Goal: Transaction & Acquisition: Download file/media

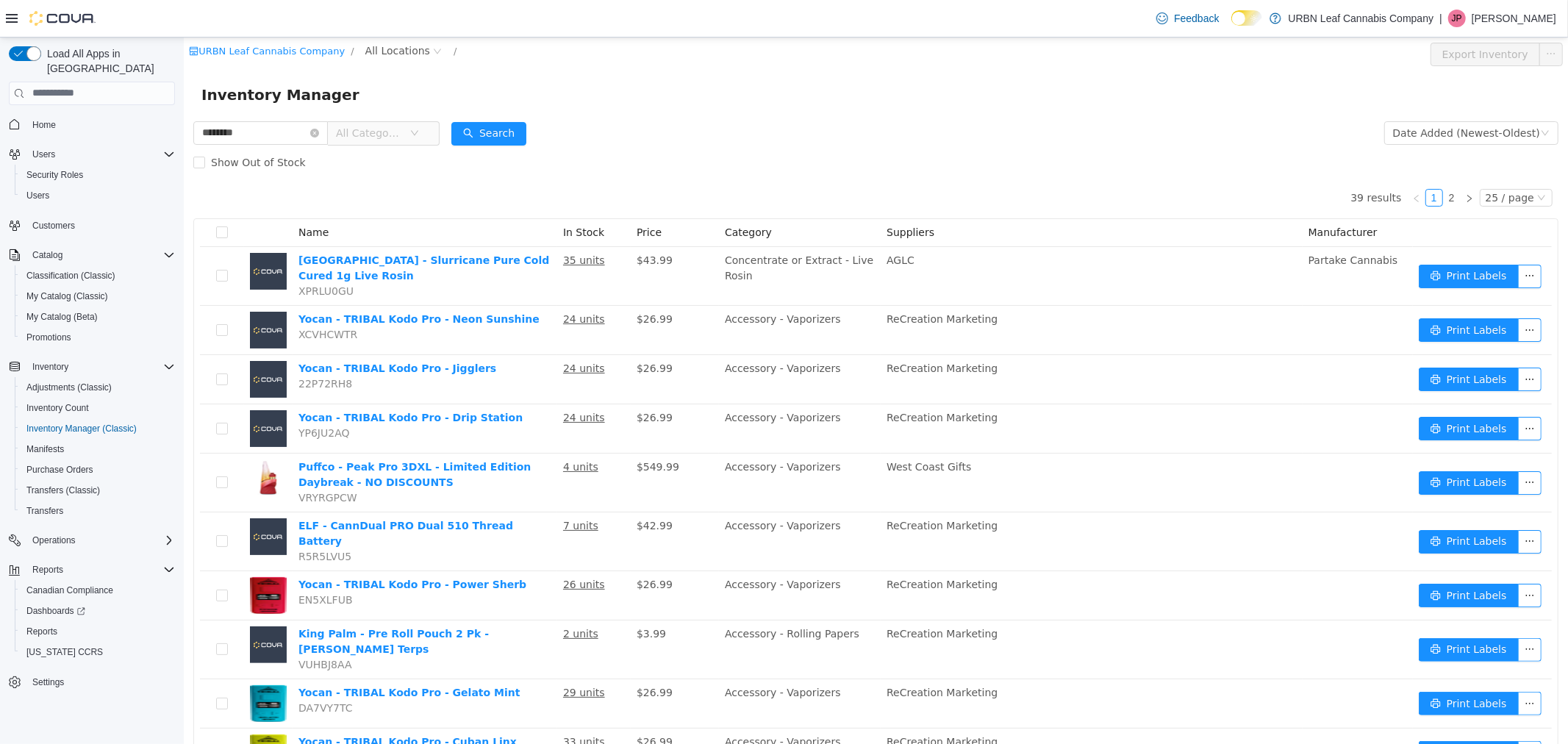
scroll to position [863, 0]
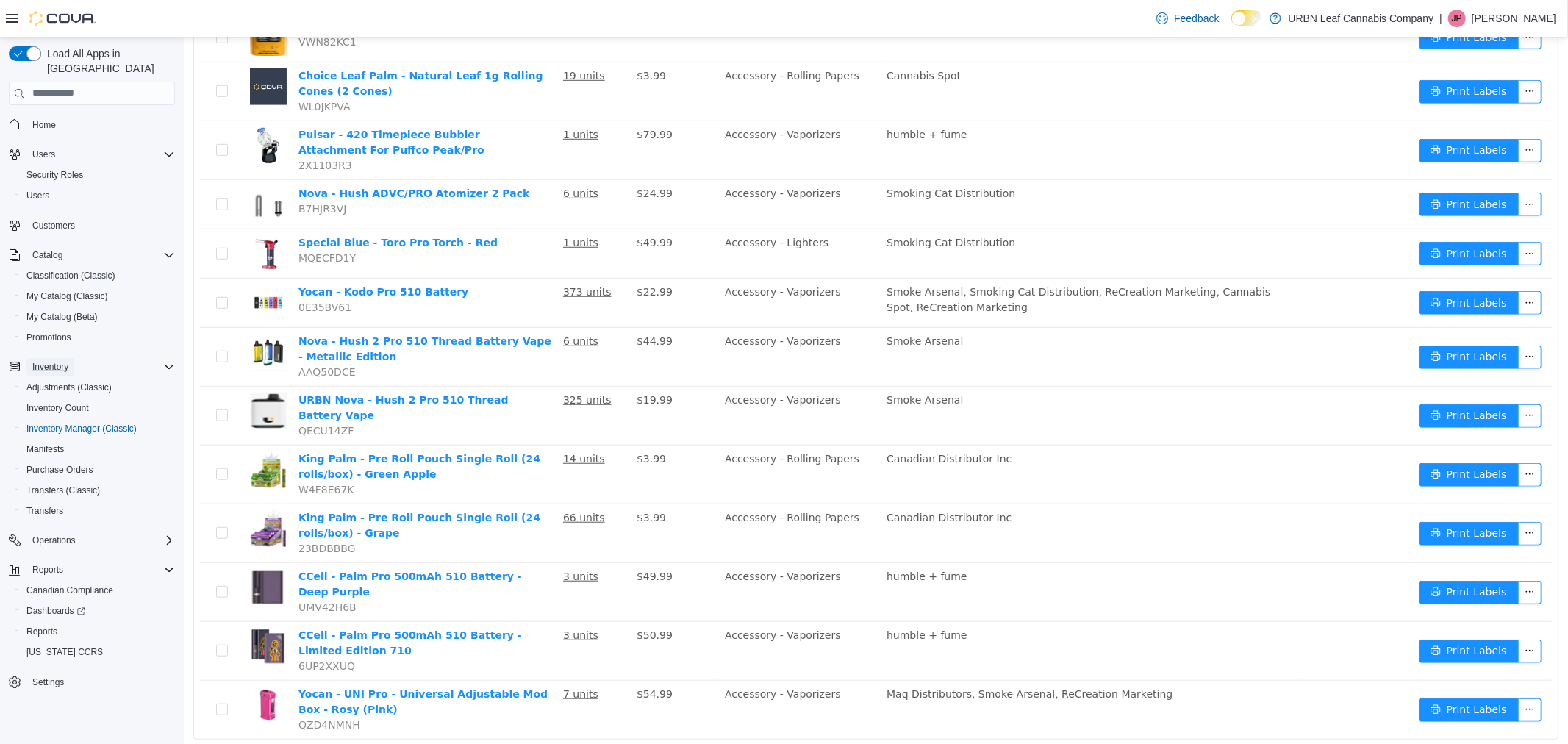
click at [60, 361] on span "Inventory" at bounding box center [50, 367] width 36 height 12
click at [55, 361] on span "Inventory" at bounding box center [50, 367] width 36 height 12
click at [53, 402] on span "Inventory Count" at bounding box center [58, 408] width 63 height 12
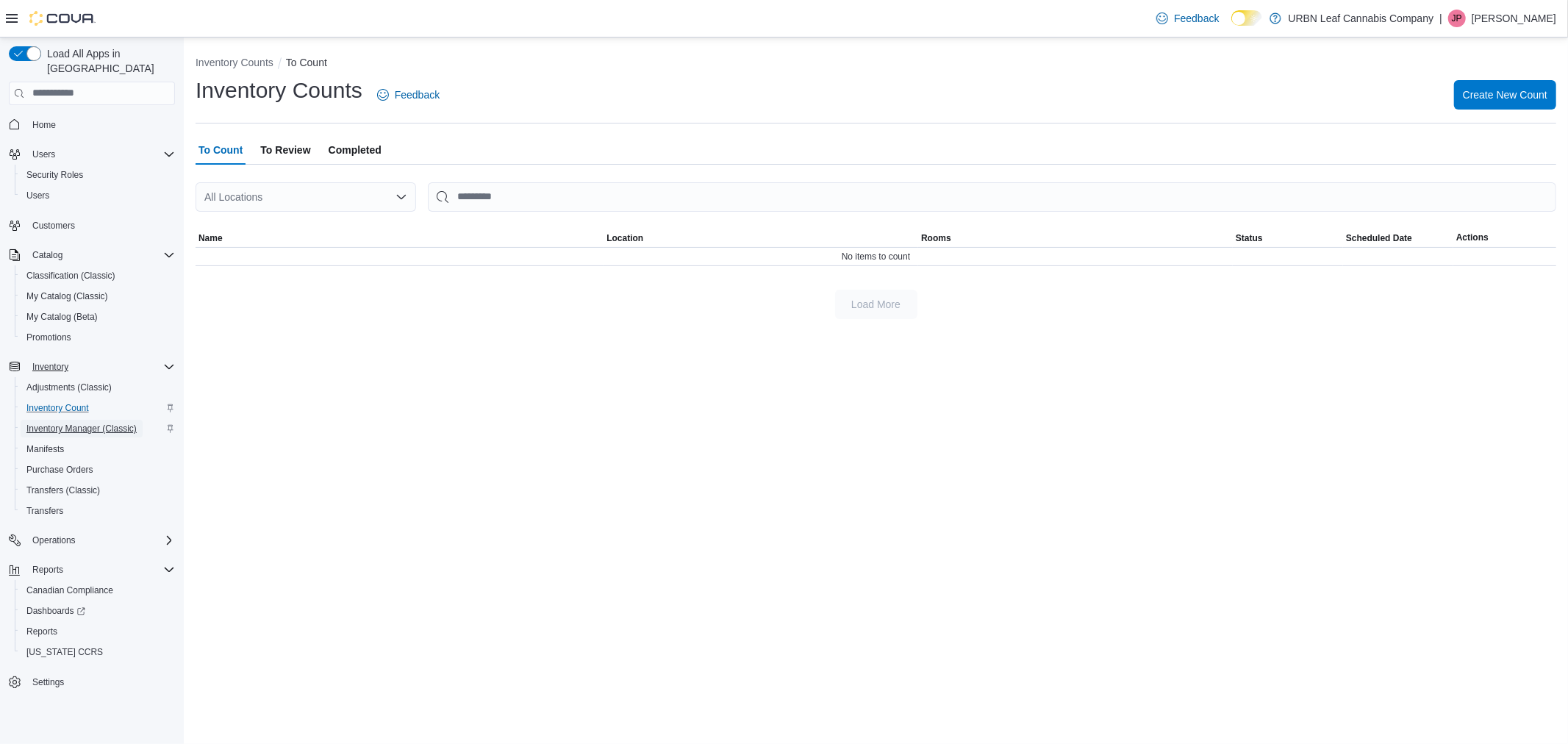
click at [64, 423] on span "Inventory Manager (Classic)" at bounding box center [82, 429] width 110 height 12
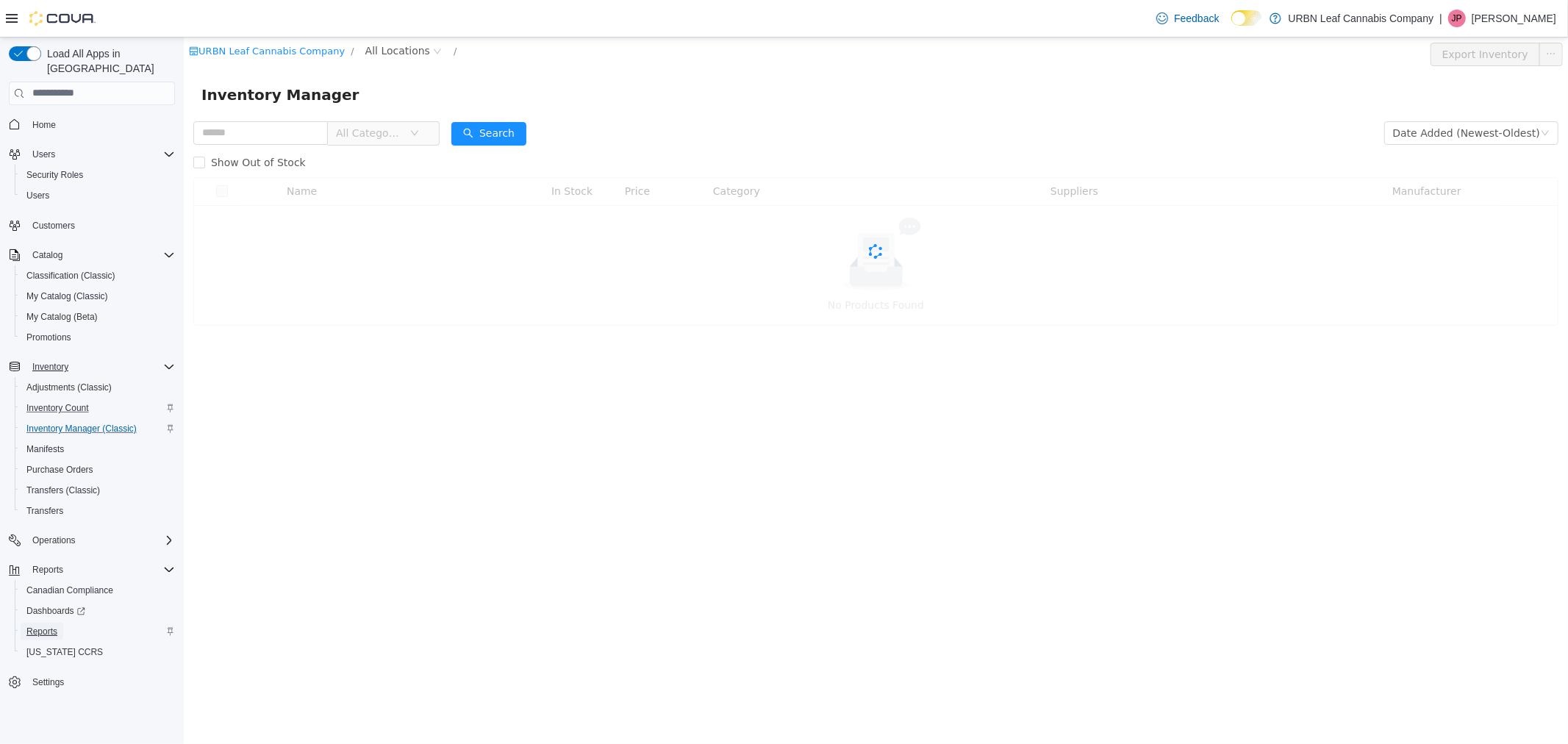
click at [48, 626] on span "Reports" at bounding box center [42, 631] width 31 height 12
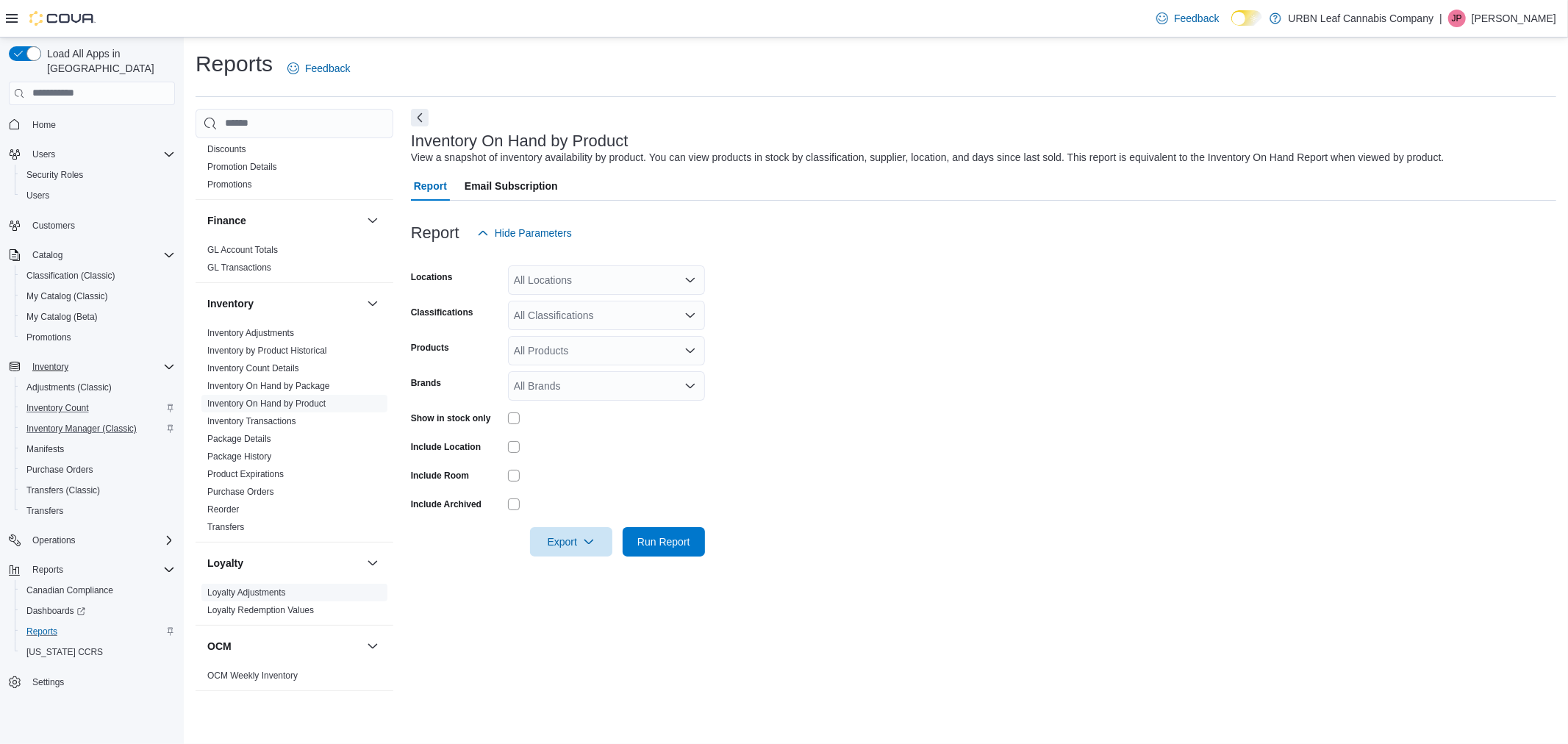
scroll to position [326, 0]
click at [548, 282] on div "All Locations" at bounding box center [606, 279] width 197 height 29
click at [557, 341] on span "[GEOGRAPHIC_DATA]" at bounding box center [593, 347] width 108 height 15
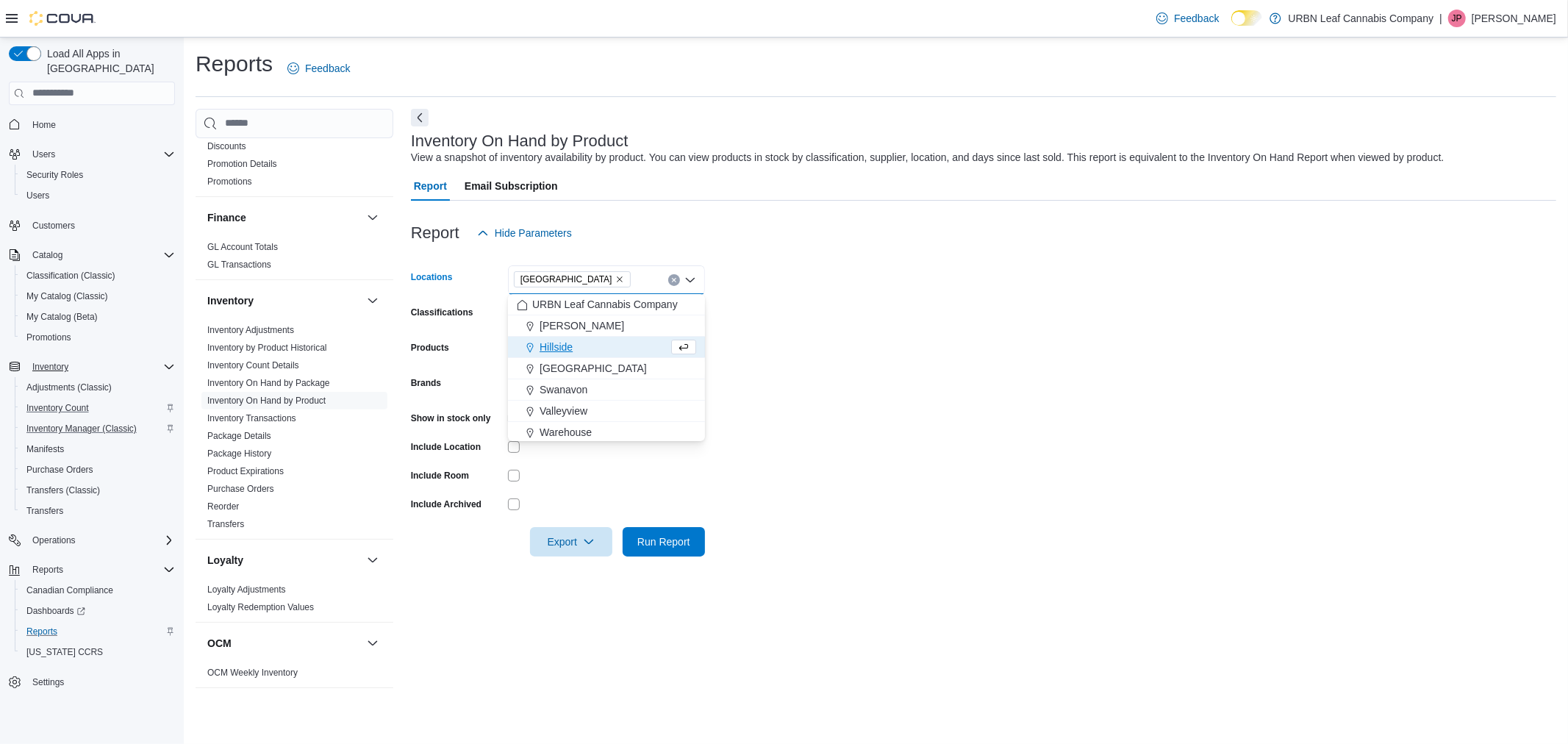
click at [895, 416] on form "Locations [GEOGRAPHIC_DATA] Combo box. Selected. [GEOGRAPHIC_DATA]. Press Backs…" at bounding box center [983, 402] width 1145 height 309
click at [591, 319] on div "All Classifications" at bounding box center [606, 314] width 197 height 29
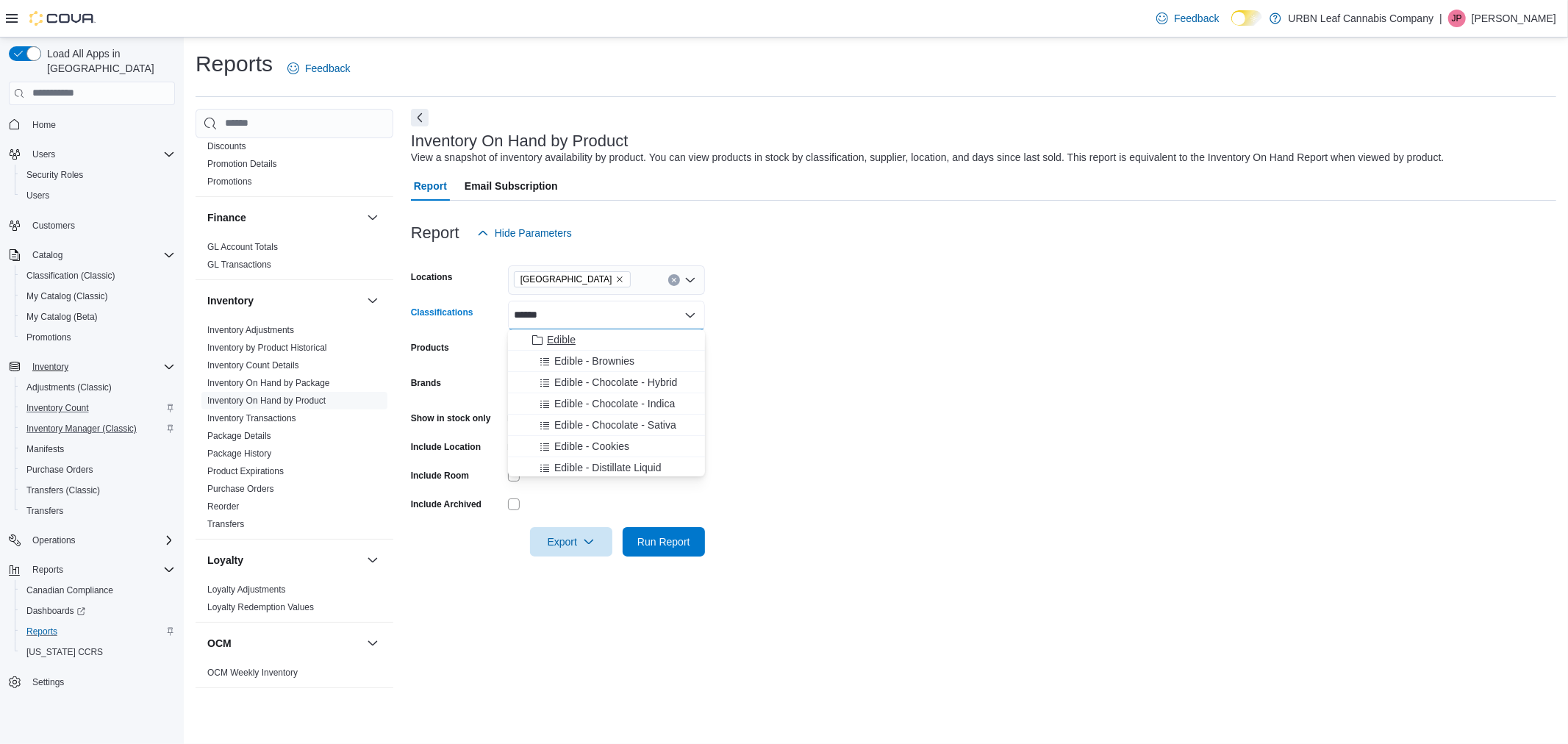
type input "******"
click at [575, 335] on span "Edible" at bounding box center [561, 339] width 28 height 15
click at [923, 380] on form "Locations [GEOGRAPHIC_DATA] Classifications Edible Combo box. Selected. Edible.…" at bounding box center [983, 402] width 1145 height 309
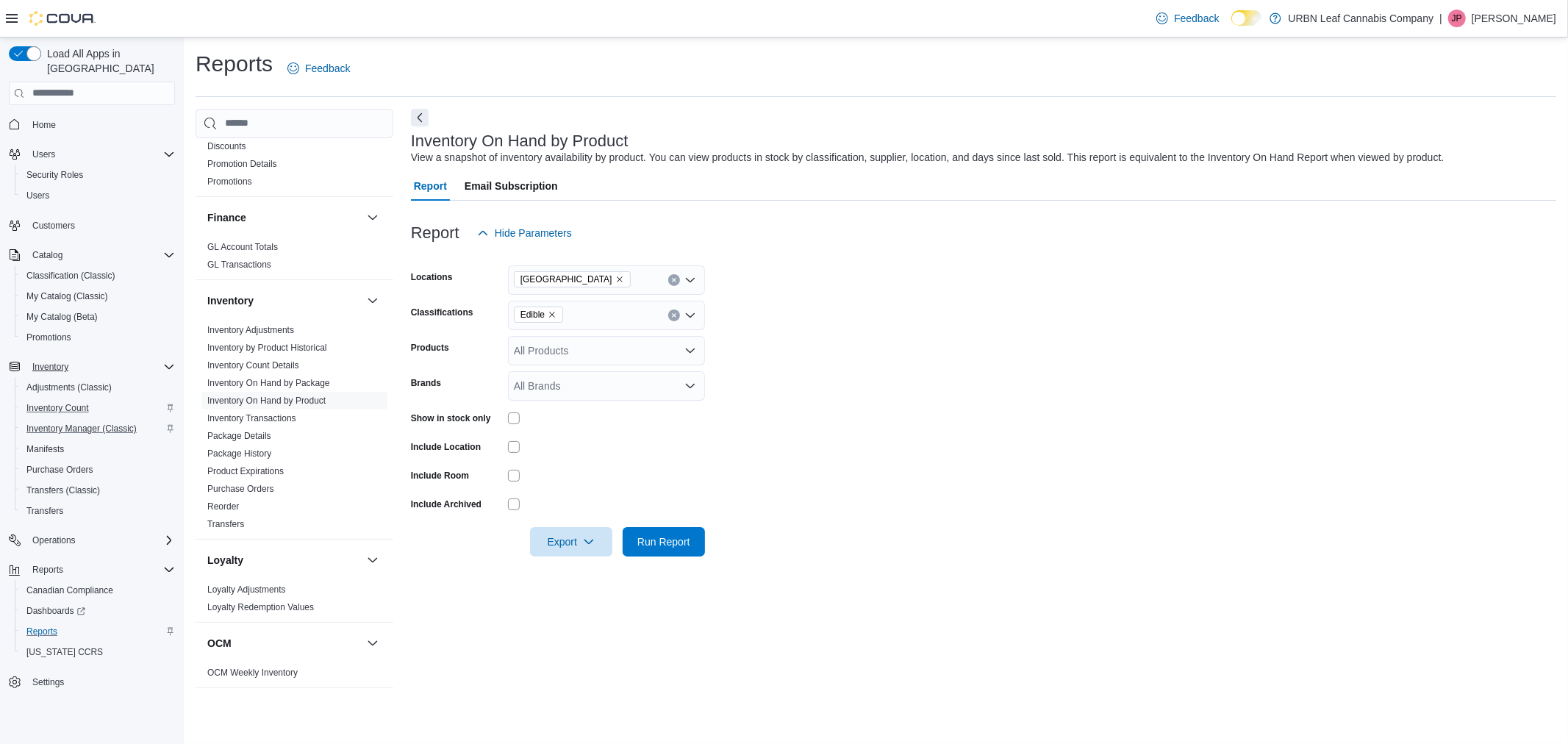
click at [638, 347] on div "All Products" at bounding box center [606, 350] width 197 height 29
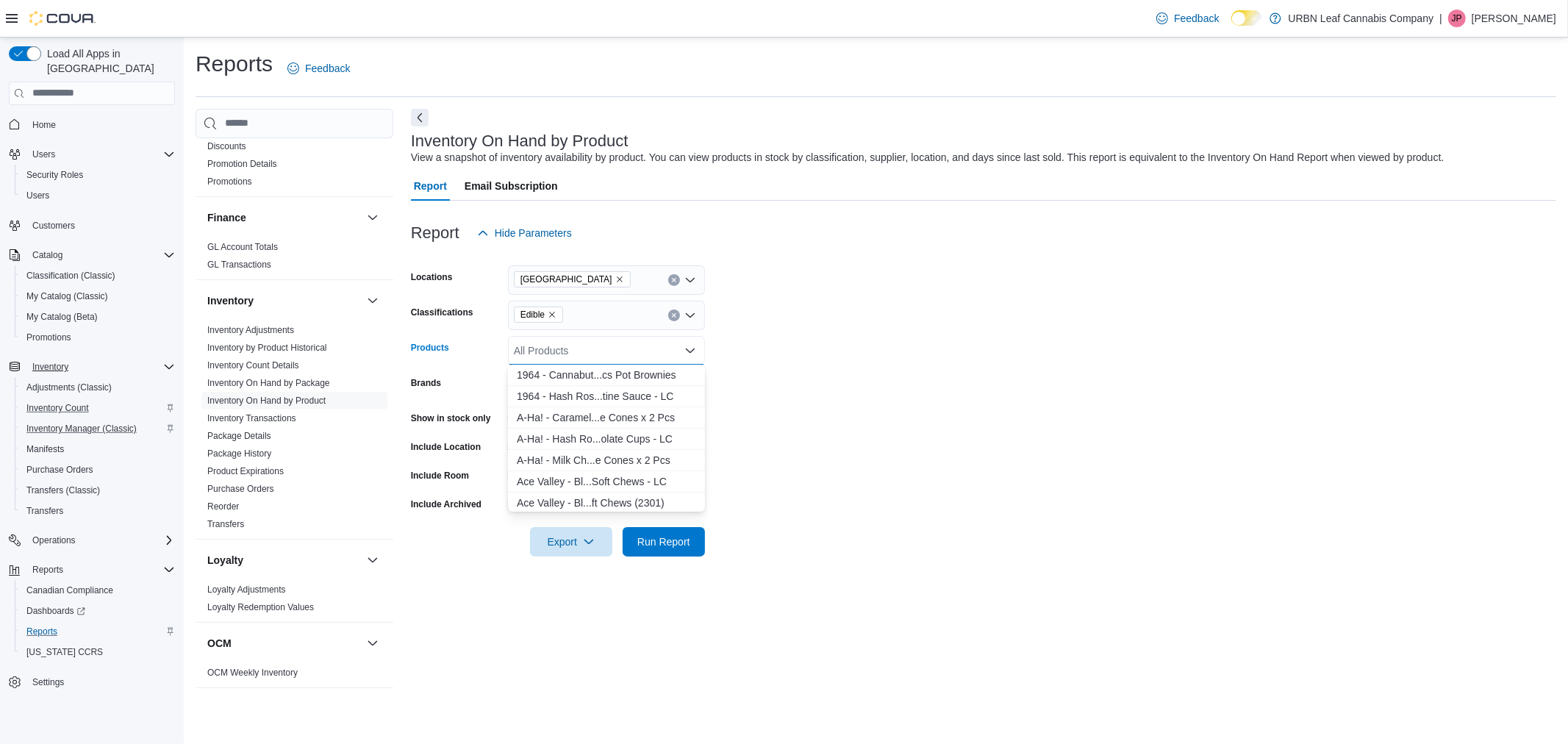
click at [1024, 401] on form "Locations [GEOGRAPHIC_DATA] Classifications Edible Products All Products Combo …" at bounding box center [983, 402] width 1145 height 309
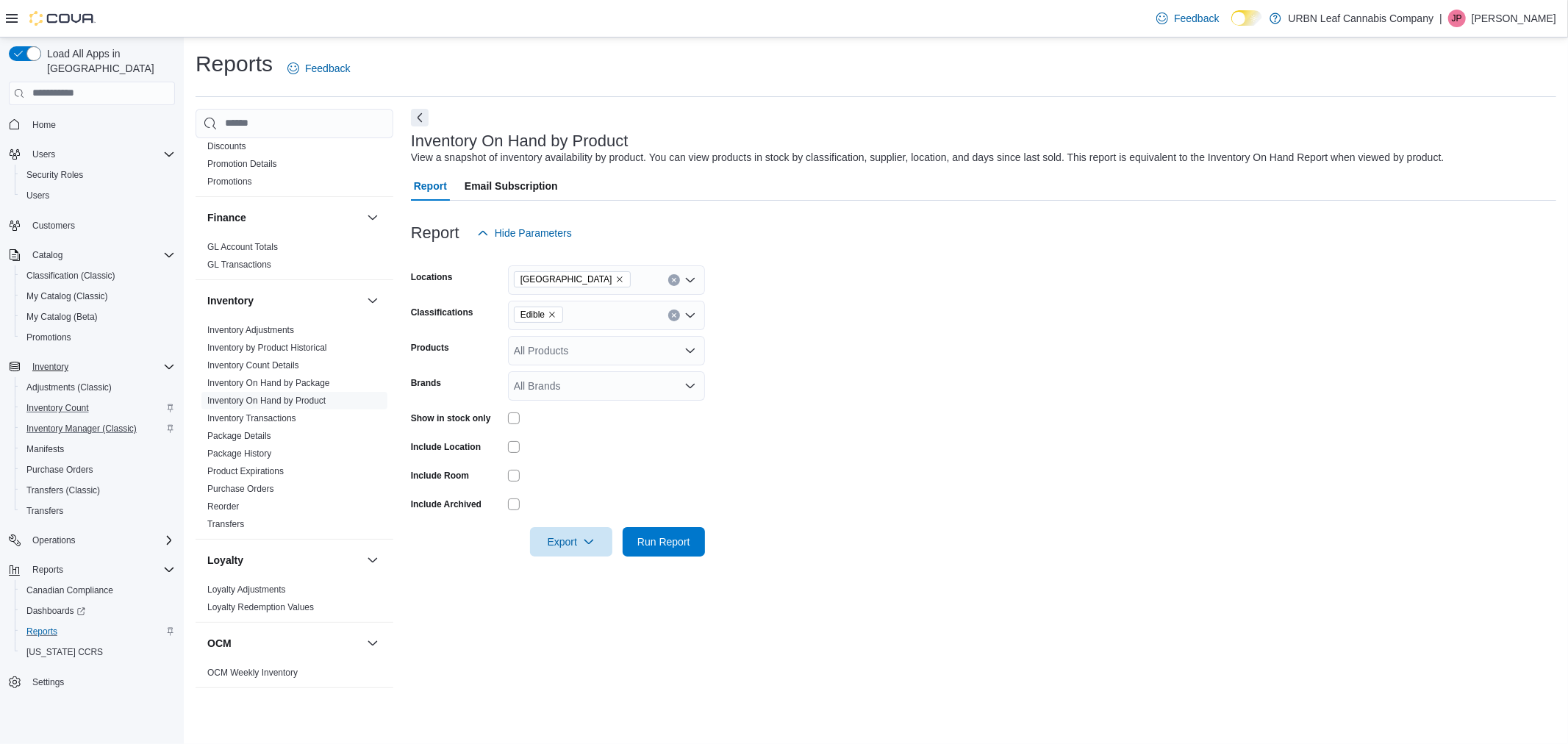
click at [975, 460] on form "Locations [GEOGRAPHIC_DATA] Classifications Edible Products All Products Brands…" at bounding box center [983, 402] width 1145 height 309
click at [545, 536] on span "Export" at bounding box center [571, 540] width 65 height 29
click at [550, 560] on button "Export to Excel" at bounding box center [573, 570] width 83 height 29
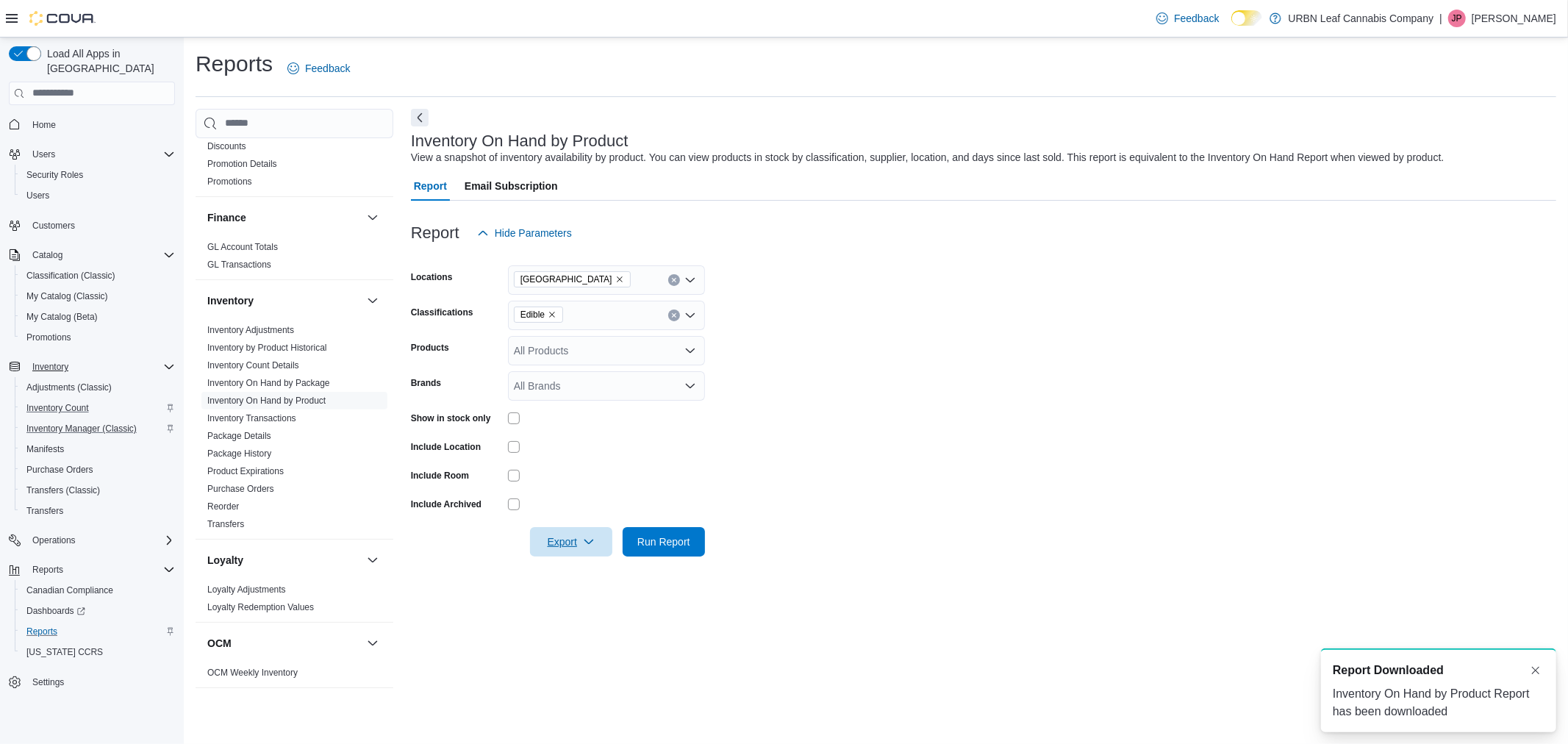
scroll to position [0, 0]
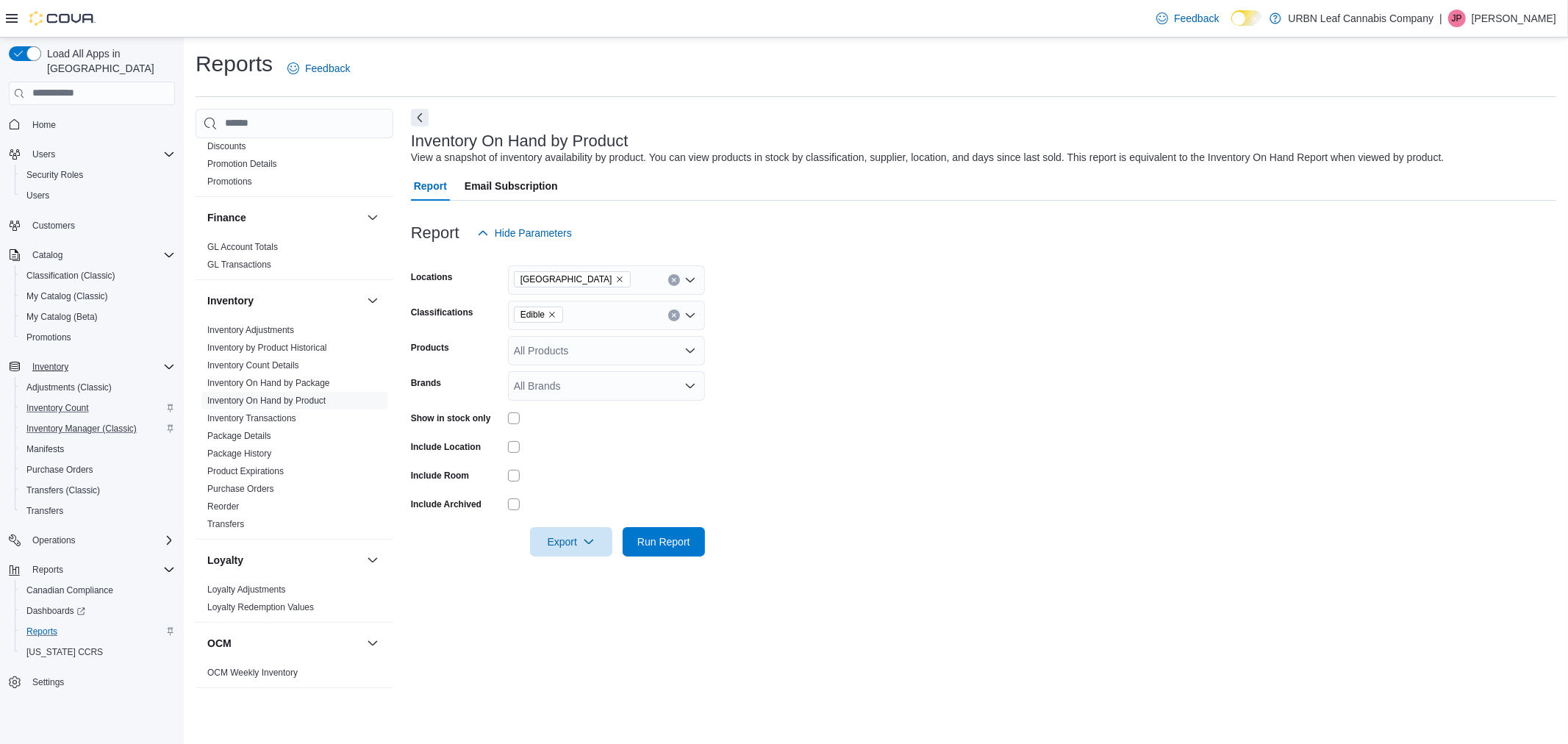
click at [919, 405] on form "Locations [GEOGRAPHIC_DATA] Classifications Edible Products All Products Brands…" at bounding box center [983, 402] width 1145 height 309
click at [549, 314] on icon "Remove Edible from selection in this group" at bounding box center [552, 314] width 9 height 9
click at [616, 276] on icon "Remove Clareview from selection in this group" at bounding box center [620, 279] width 9 height 9
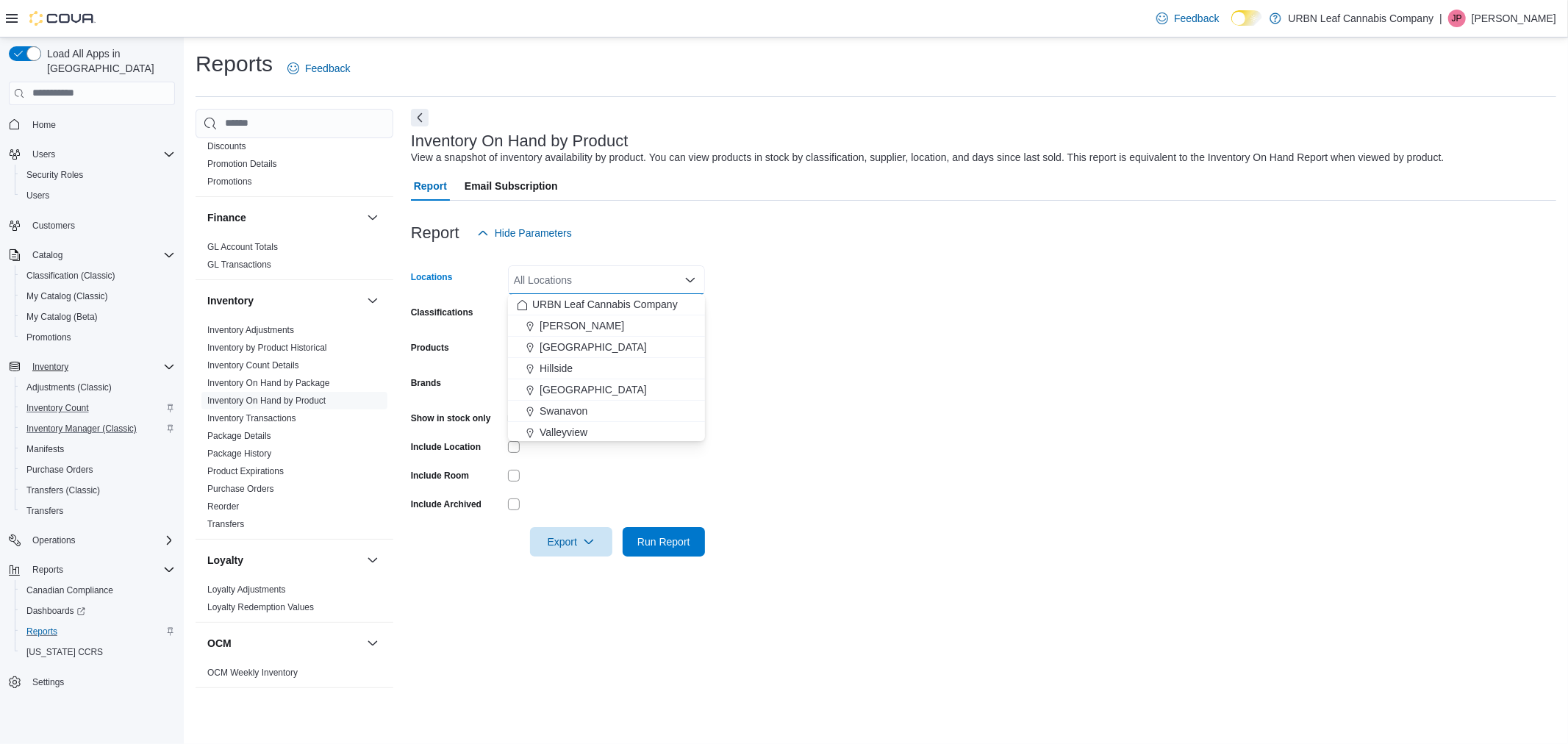
click at [1178, 266] on form "Locations All Locations Combo box. Selected. Combo box input. All Locations. Ty…" at bounding box center [983, 402] width 1145 height 309
